Goal: Transaction & Acquisition: Subscribe to service/newsletter

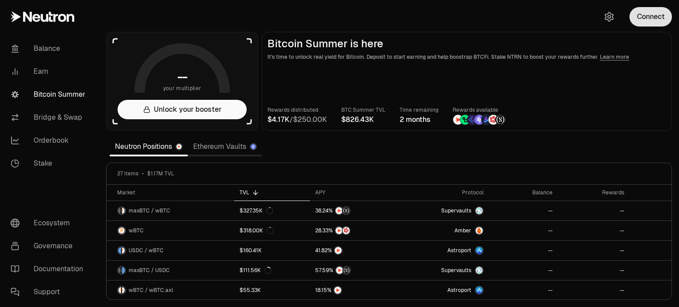
click at [658, 19] on button "Connect" at bounding box center [651, 16] width 42 height 19
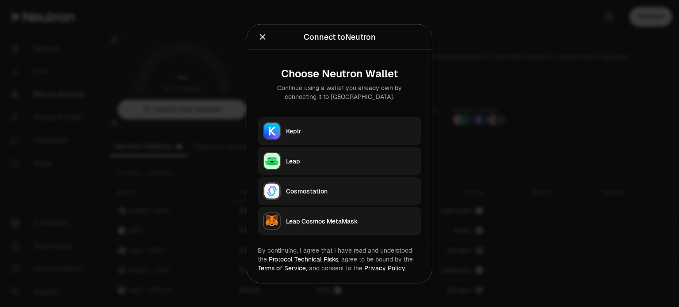
click at [325, 127] on div "Keplr" at bounding box center [351, 130] width 130 height 9
